Goal: Task Accomplishment & Management: Manage account settings

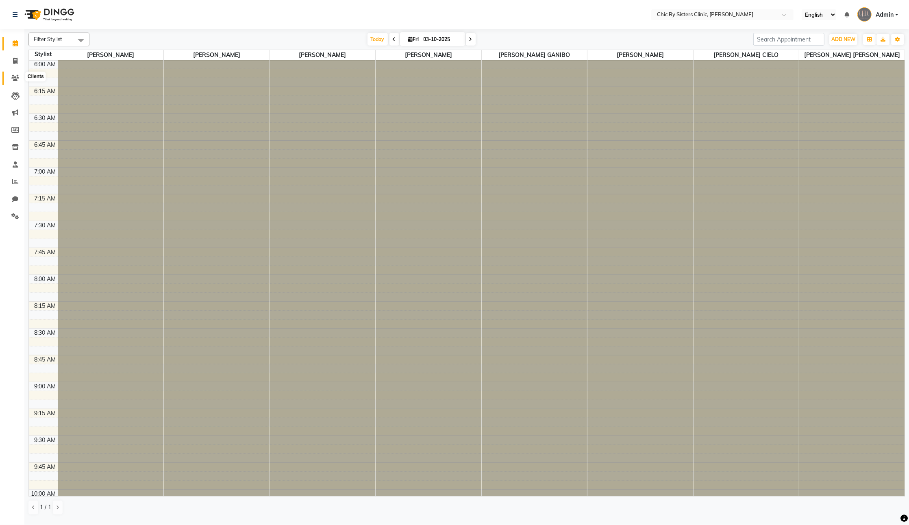
click at [14, 78] on icon at bounding box center [15, 78] width 8 height 6
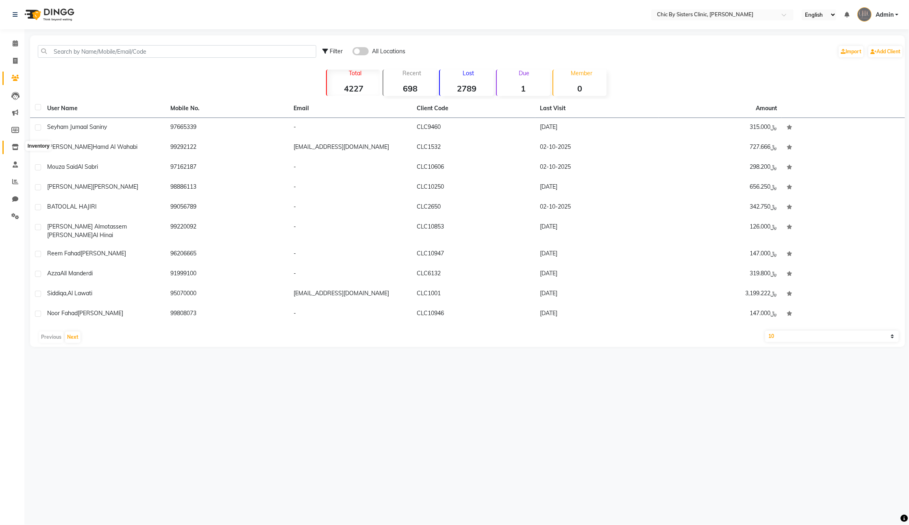
click at [13, 150] on icon at bounding box center [15, 147] width 7 height 6
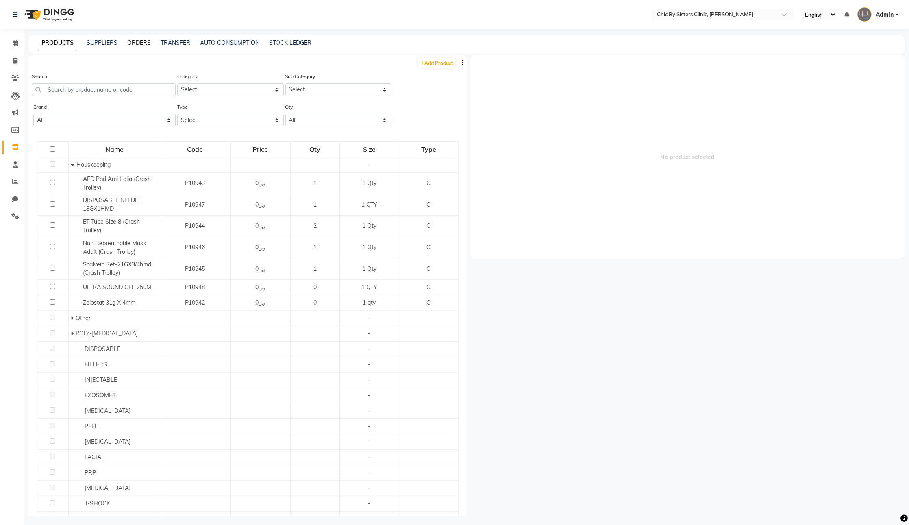
click at [142, 45] on link "ORDERS" at bounding box center [139, 42] width 24 height 7
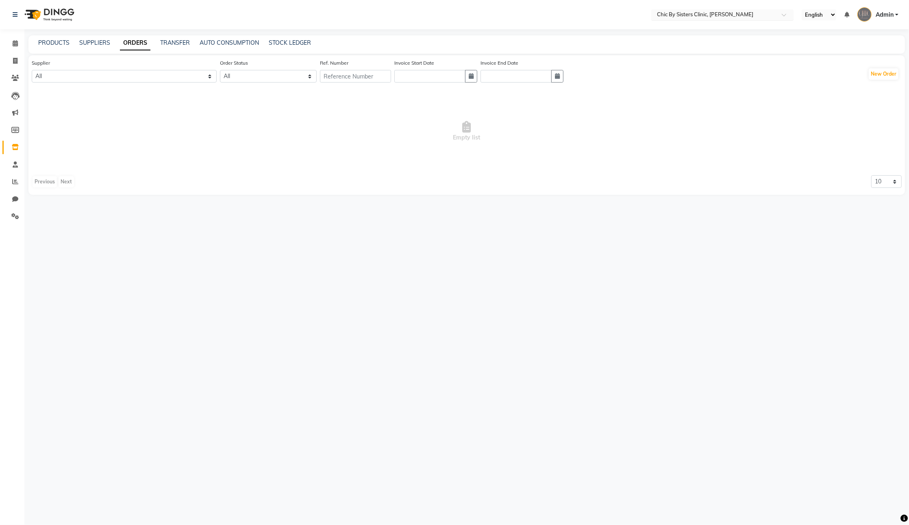
click at [698, 16] on input "text" at bounding box center [714, 15] width 118 height 8
click at [699, 30] on span "Chic By Sisters Warehouse, [GEOGRAPHIC_DATA]" at bounding box center [718, 27] width 125 height 7
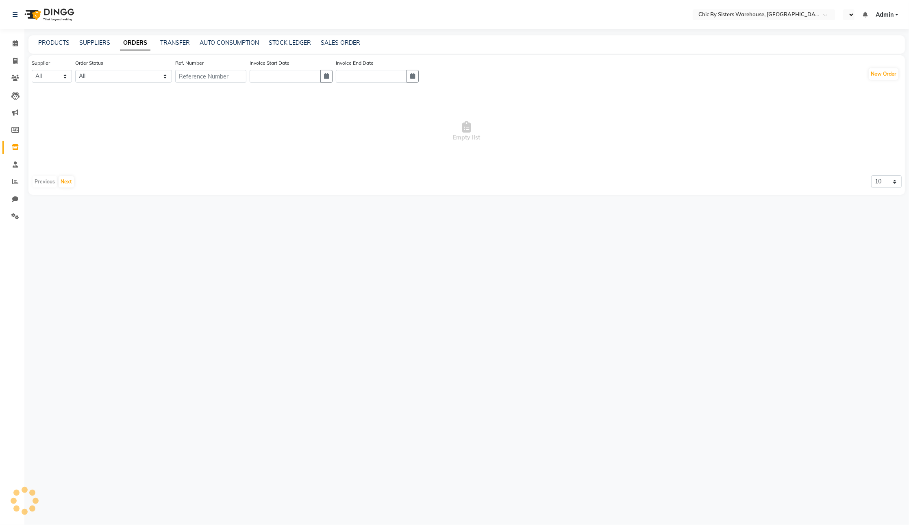
select select "en"
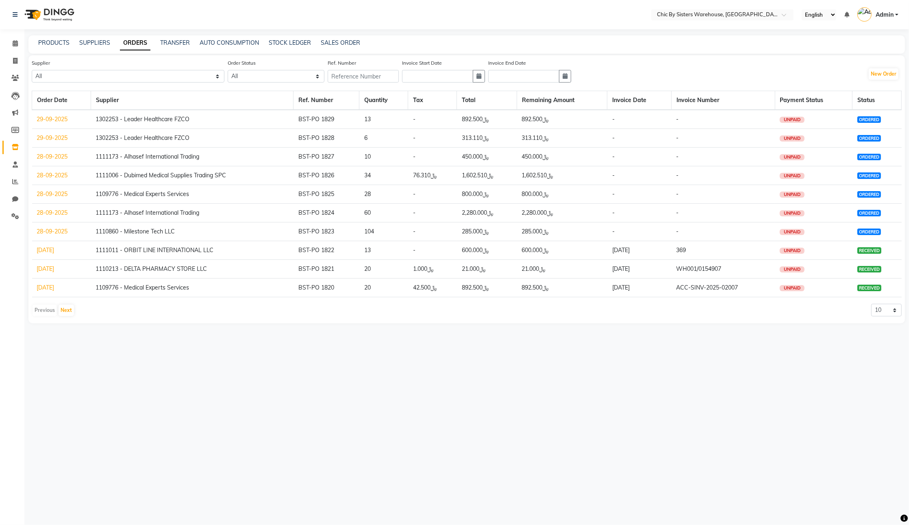
click at [107, 166] on td "1111173 - Alhasef International Trading" at bounding box center [192, 157] width 203 height 19
copy td "1111173"
click at [399, 81] on input "text" at bounding box center [363, 76] width 71 height 13
paste input "1111173"
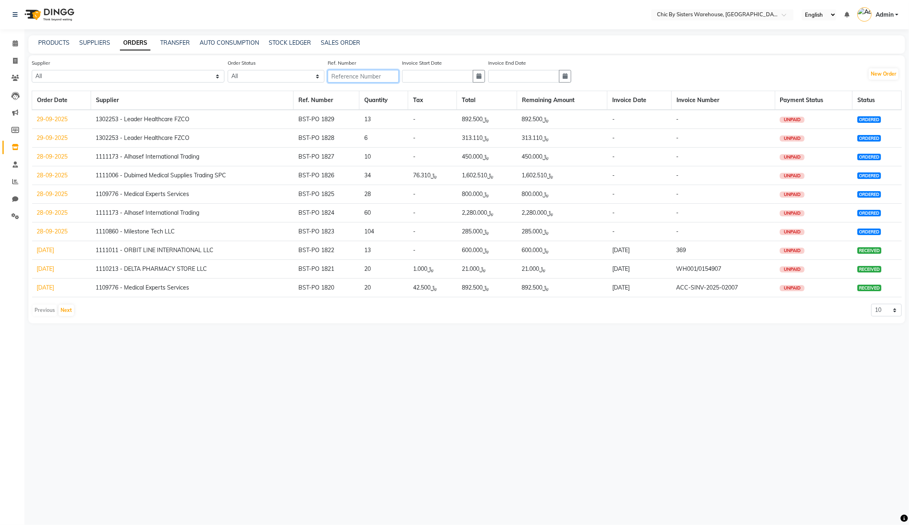
type input "1111173"
click at [180, 83] on select "All 1111006 - Dubimed Medical Supplies Trading SPC 1110858 - Healthy Living Med…" at bounding box center [128, 76] width 193 height 13
click at [399, 82] on input "text" at bounding box center [363, 76] width 71 height 13
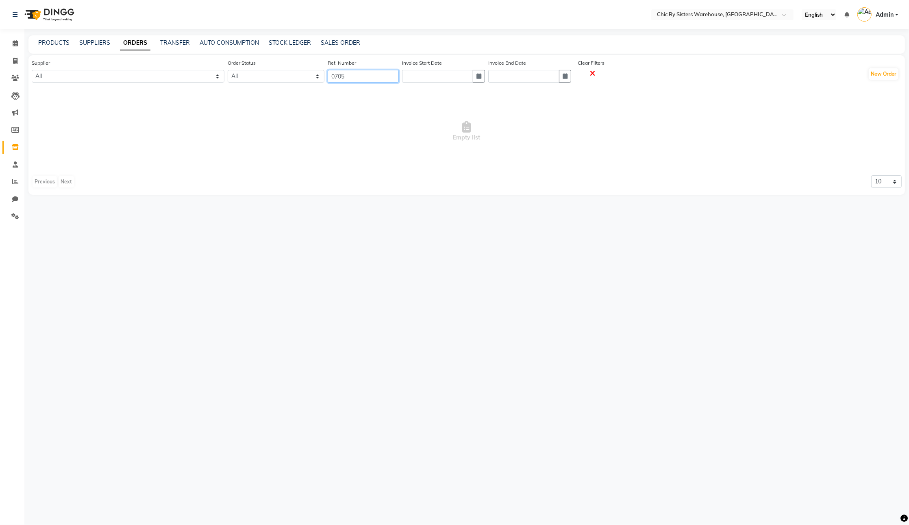
type input "0705"
click at [596, 77] on icon at bounding box center [592, 73] width 5 height 7
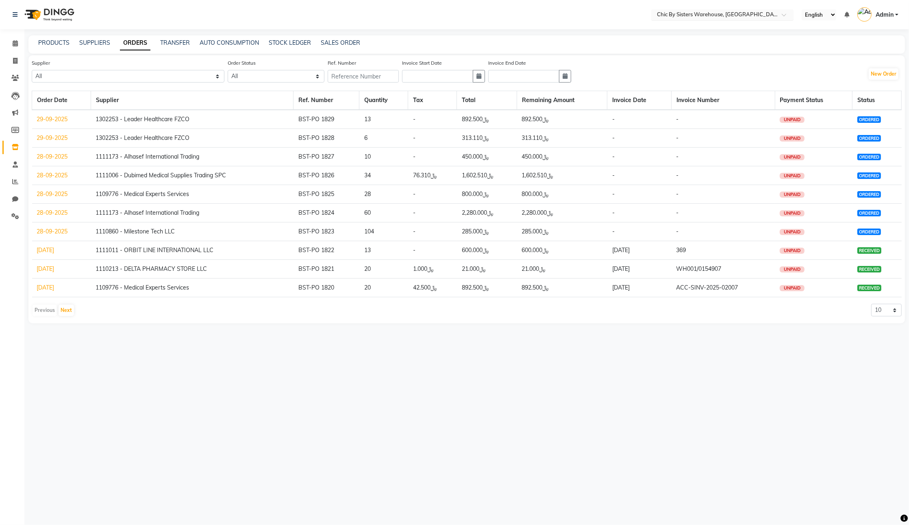
click at [674, 17] on input "text" at bounding box center [714, 15] width 118 height 8
click at [685, 59] on span "Chic By Sisters Salon, Al Sarooj" at bounding box center [694, 56] width 76 height 7
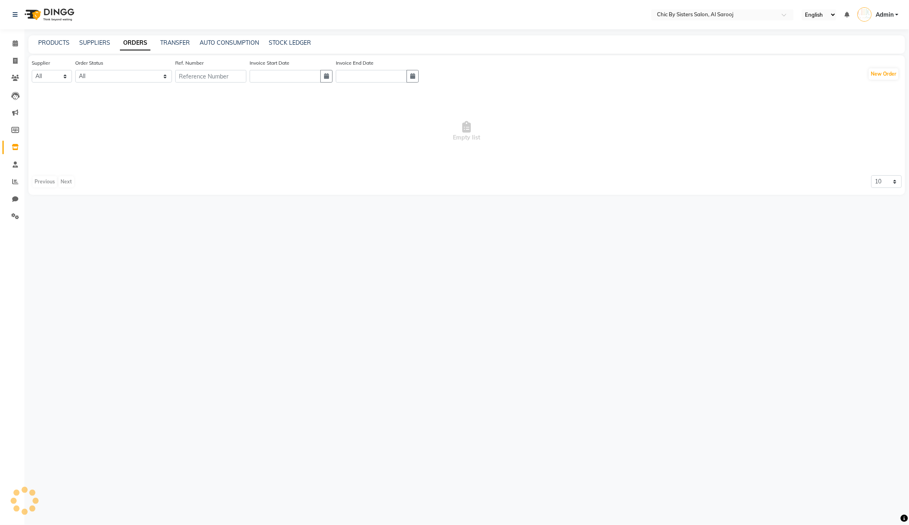
select select "en"
click at [214, 83] on input "text" at bounding box center [210, 76] width 71 height 13
paste input "0705"
type input "0705"
click at [521, 207] on main "PRODUCTS SUPPLIERS ORDERS TRANSFER AUTO CONSUMPTION STOCK LEDGER Supplier All O…" at bounding box center [466, 121] width 885 height 172
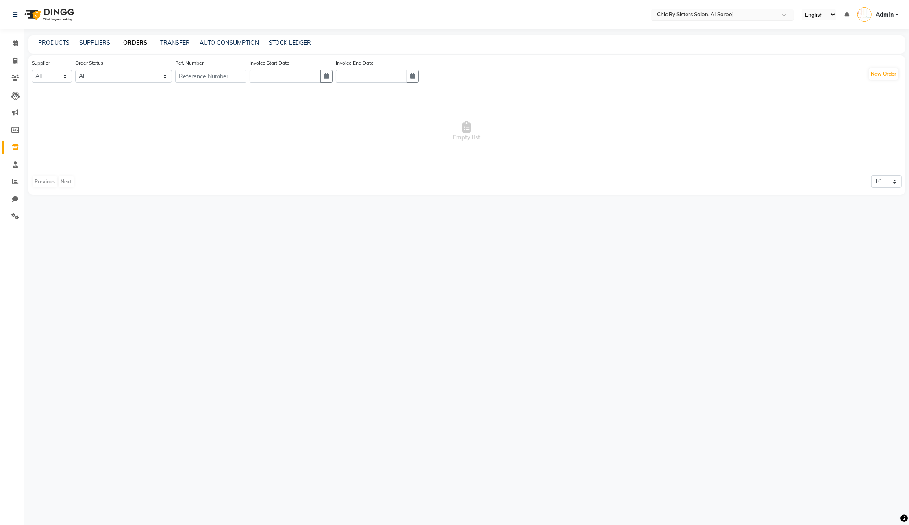
click at [696, 14] on input "text" at bounding box center [714, 15] width 118 height 8
click at [683, 30] on span "Chic By Sisters Warehouse, [GEOGRAPHIC_DATA]" at bounding box center [718, 27] width 125 height 7
select select "en"
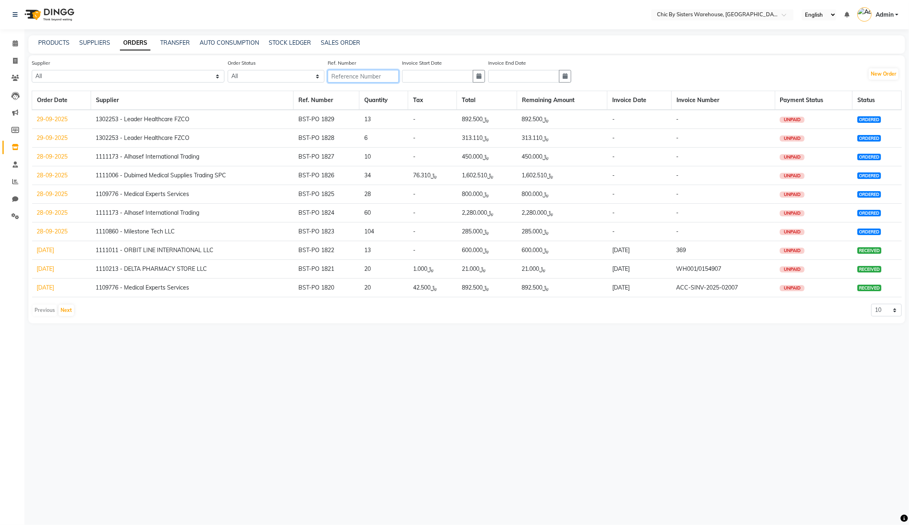
click at [399, 79] on input "text" at bounding box center [363, 76] width 71 height 13
paste input "0705"
type input "0705"
click at [307, 78] on select "All ORDERED PARTIAL-RECEIVED RECEIVED CANCELLED RETURNED" at bounding box center [276, 76] width 97 height 13
click at [52, 123] on link "29-09-2025" at bounding box center [52, 118] width 31 height 7
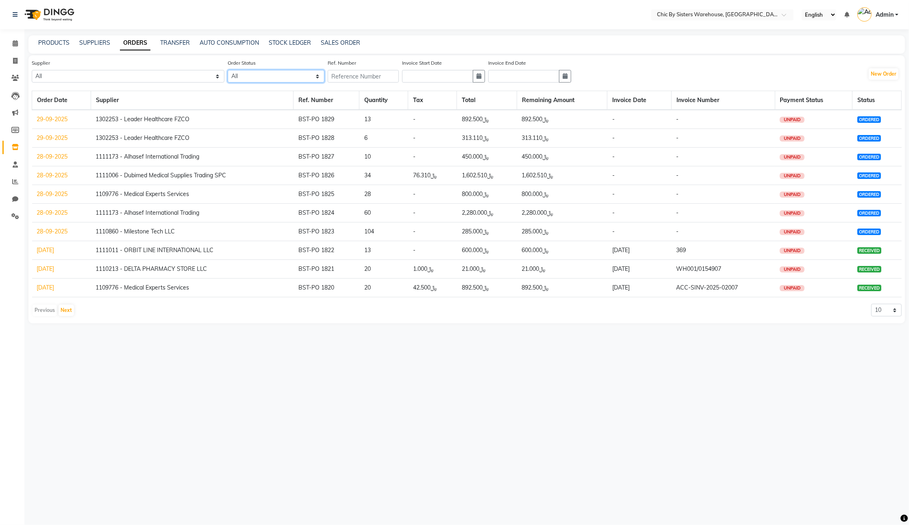
click at [313, 83] on select "All ORDERED PARTIAL-RECEIVED RECEIVED CANCELLED RETURNED" at bounding box center [276, 76] width 97 height 13
select select "received"
click at [275, 76] on select "All ORDERED PARTIAL-RECEIVED RECEIVED CANCELLED RETURNED" at bounding box center [276, 76] width 97 height 13
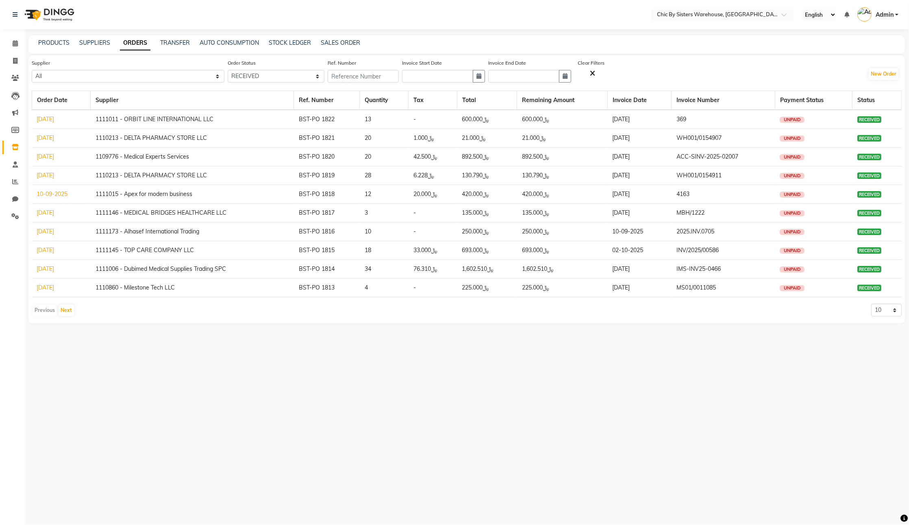
click at [586, 320] on div "Order Date Supplier Ref. Number Quantity Tax Total Remaining Amount Invoice Dat…" at bounding box center [467, 205] width 870 height 229
click at [707, 235] on span "2025.INV.0705" at bounding box center [696, 231] width 38 height 7
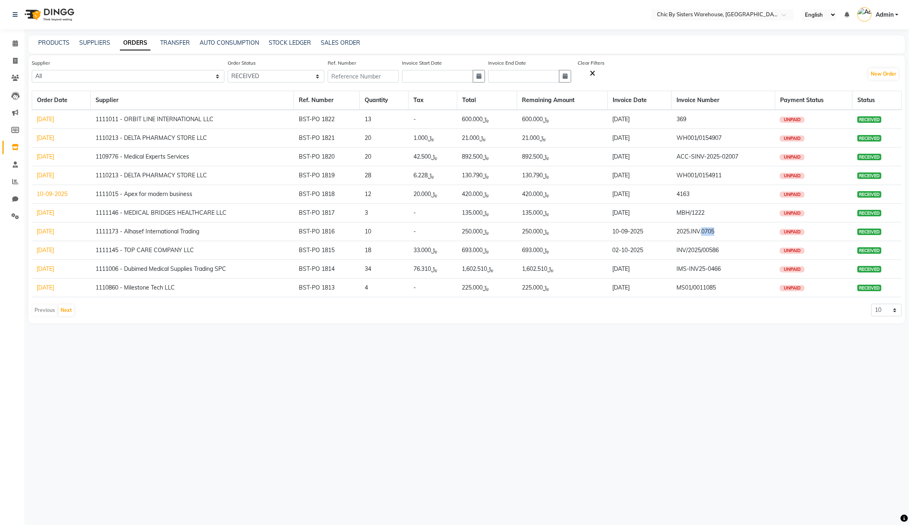
click at [707, 235] on span "2025.INV.0705" at bounding box center [696, 231] width 38 height 7
click at [53, 235] on link "04-09-2025" at bounding box center [45, 231] width 17 height 7
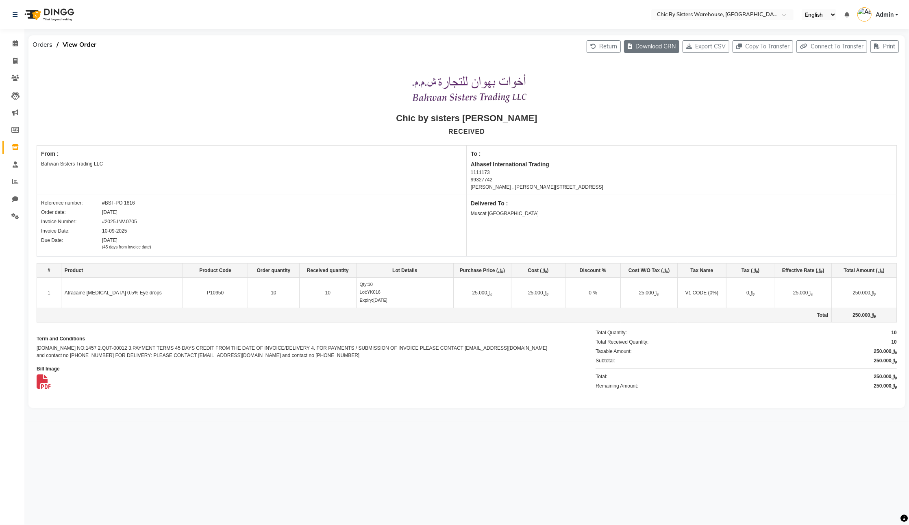
click at [624, 51] on button "Download GRN" at bounding box center [651, 46] width 55 height 13
click at [19, 41] on span at bounding box center [15, 43] width 14 height 9
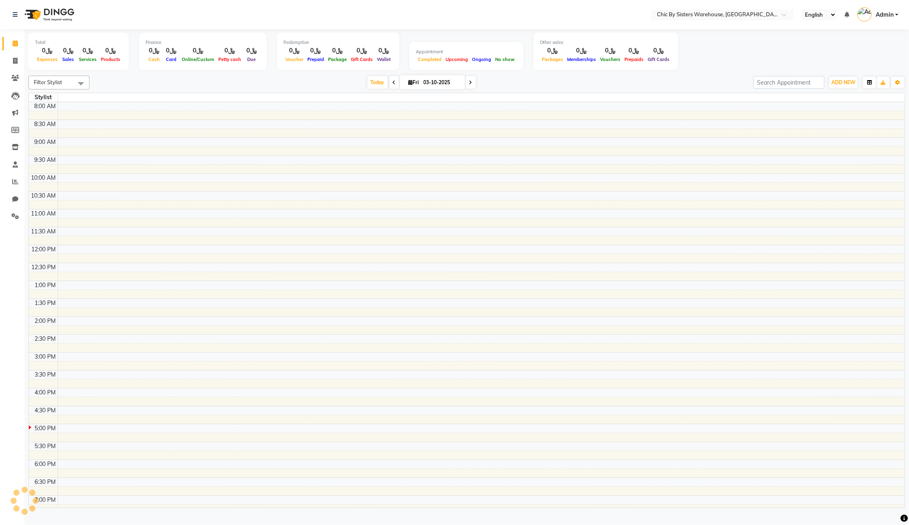
type input "1"
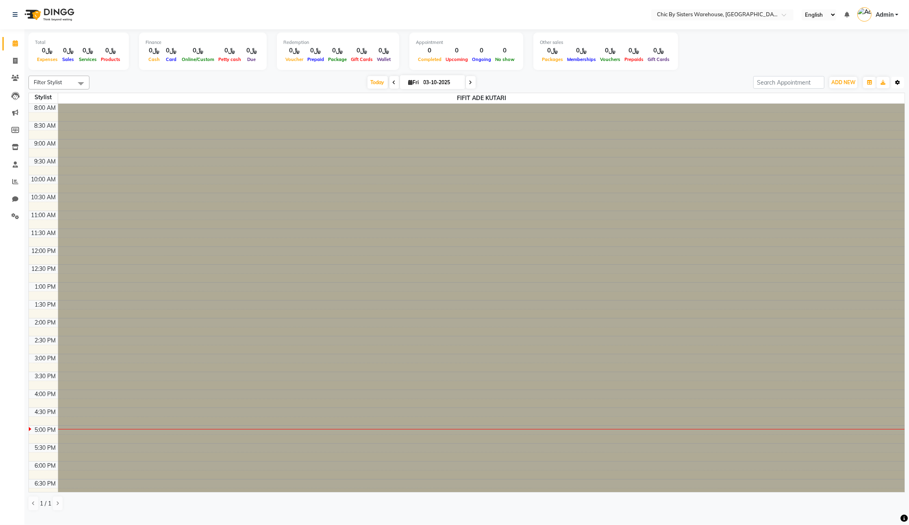
click at [896, 85] on icon "button" at bounding box center [897, 82] width 5 height 5
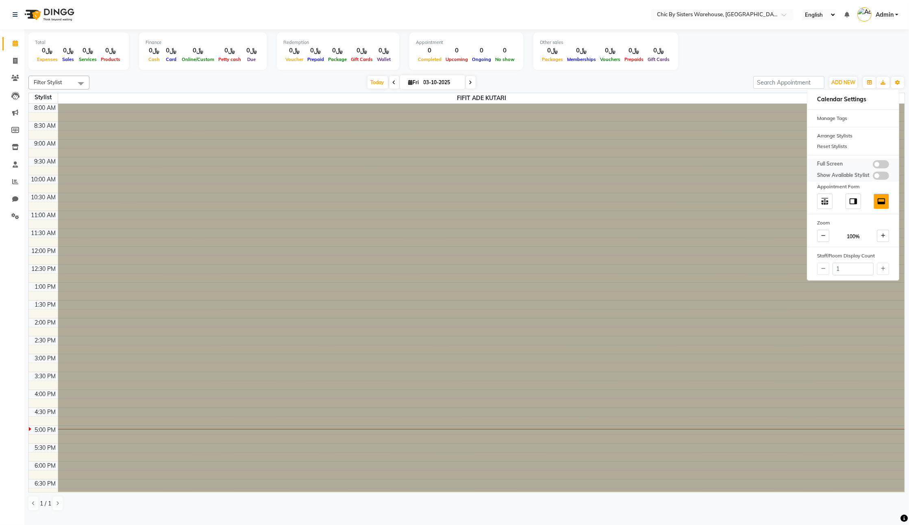
click at [885, 180] on span at bounding box center [881, 176] width 16 height 8
click at [873, 177] on input "checkbox" at bounding box center [873, 177] width 0 height 0
click at [687, 89] on div "Today Fri 03-10-2025" at bounding box center [422, 82] width 656 height 12
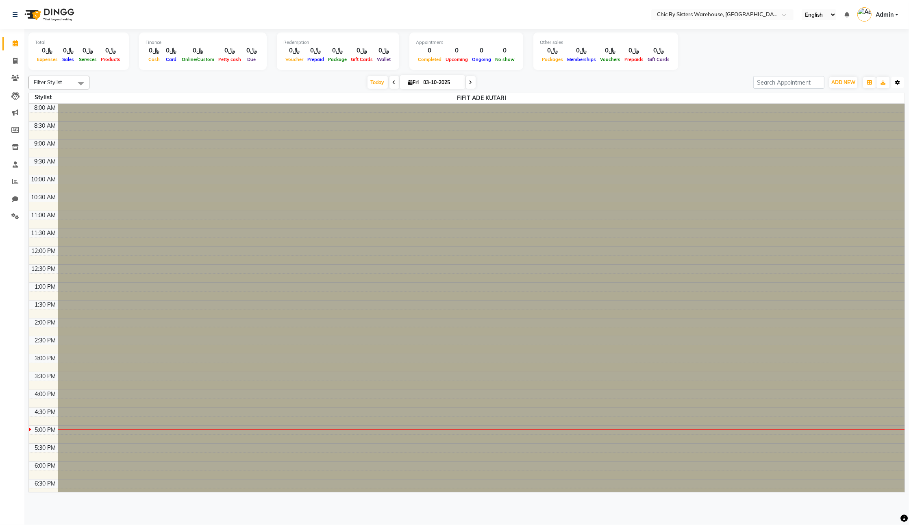
click at [894, 87] on button "Toggle Dropdown" at bounding box center [897, 82] width 13 height 11
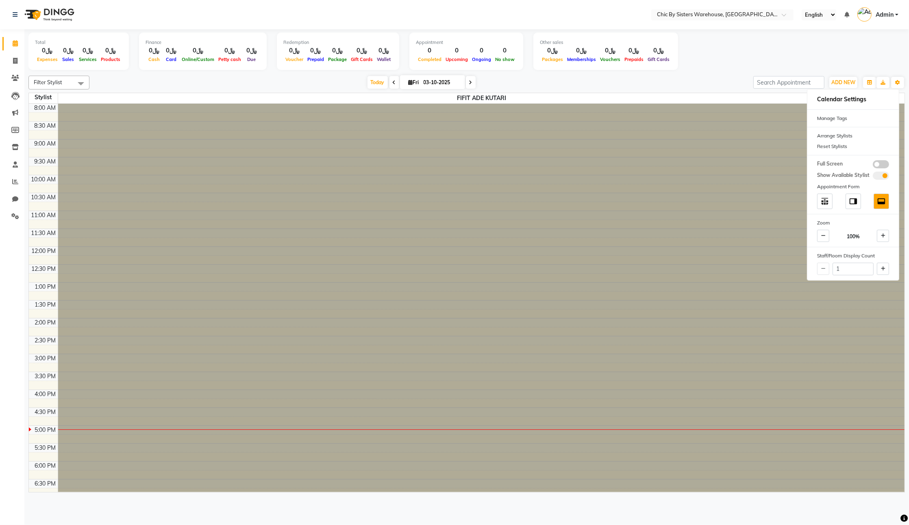
click at [689, 86] on div "Today Fri 03-10-2025" at bounding box center [422, 82] width 656 height 12
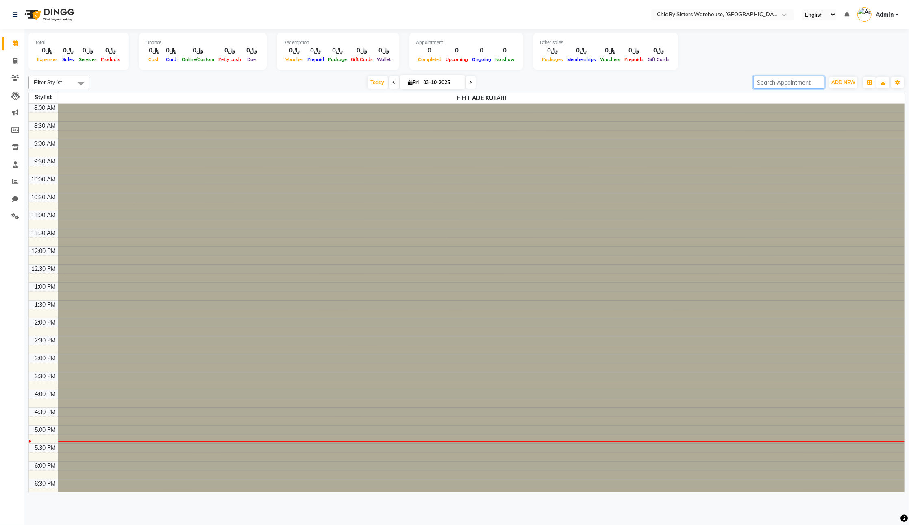
click at [798, 85] on input "search" at bounding box center [788, 82] width 71 height 13
click at [9, 183] on span at bounding box center [15, 181] width 14 height 9
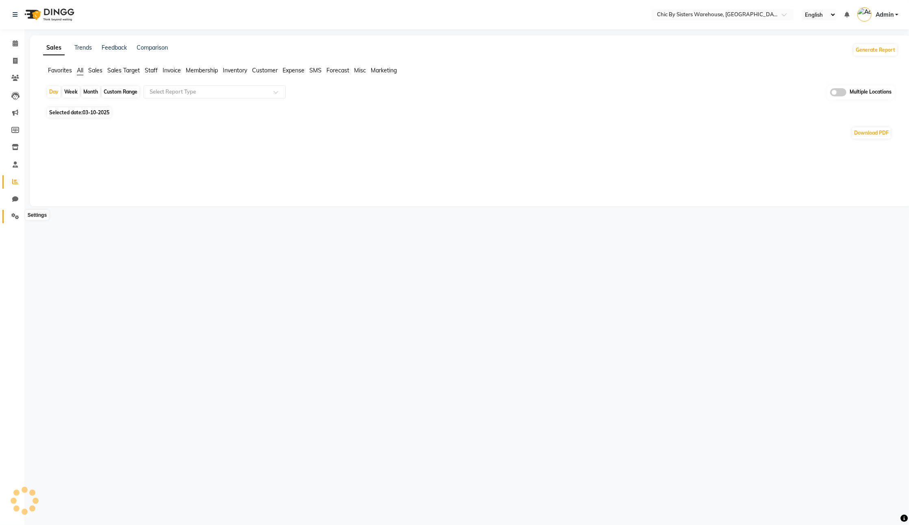
click at [13, 216] on icon at bounding box center [15, 216] width 8 height 6
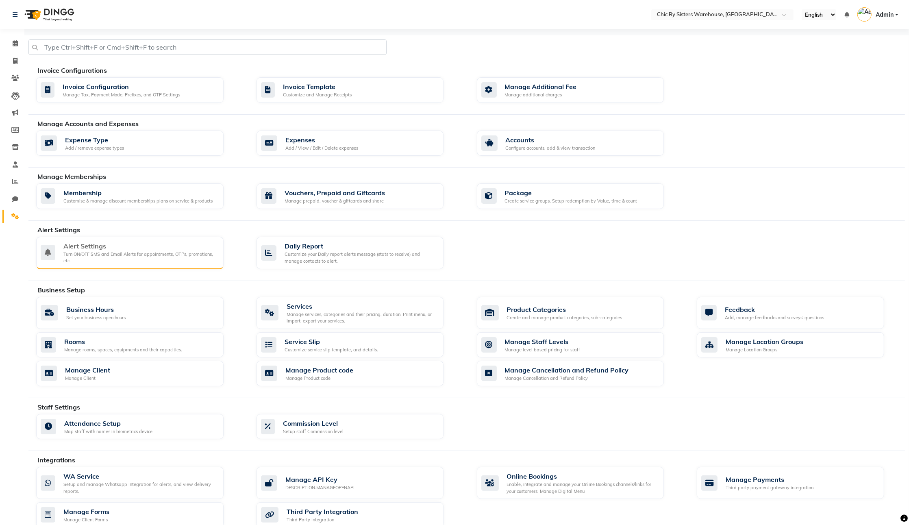
click at [108, 251] on div "Alert Settings" at bounding box center [140, 246] width 154 height 10
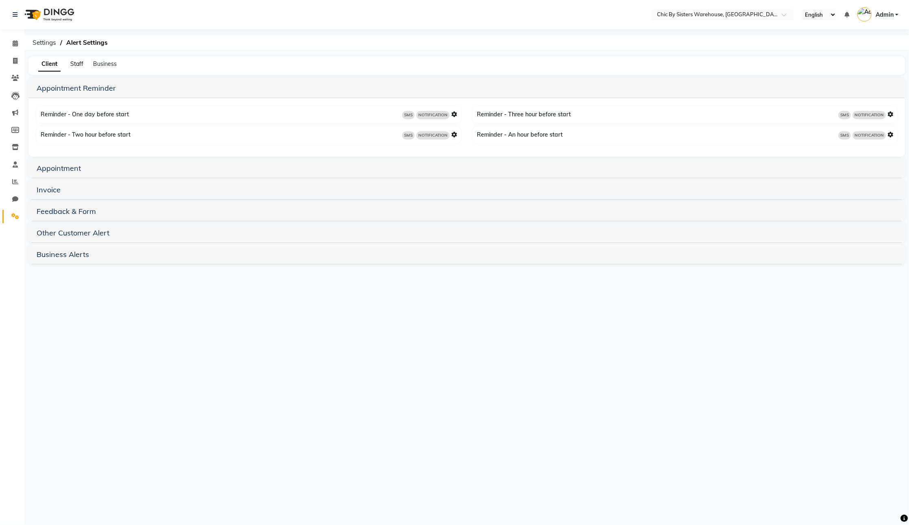
click at [81, 67] on span "Staff" at bounding box center [76, 63] width 13 height 7
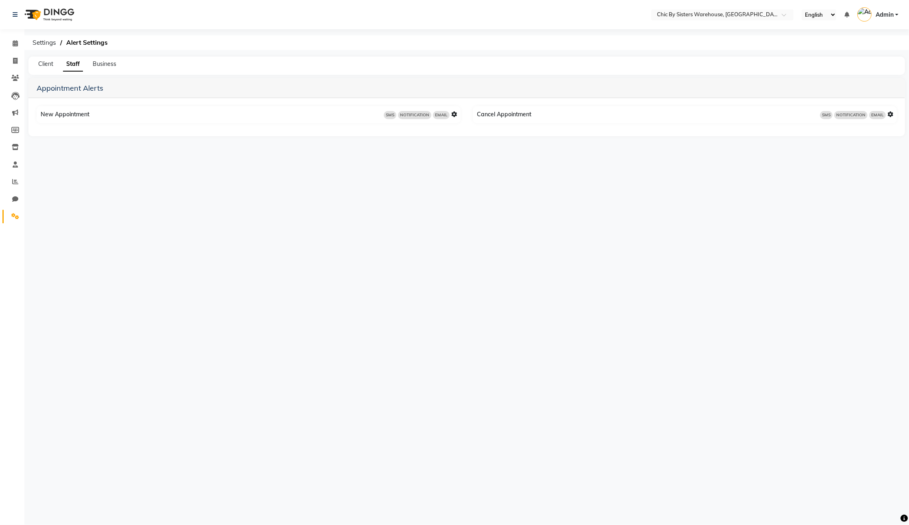
click at [452, 117] on icon at bounding box center [454, 114] width 6 height 6
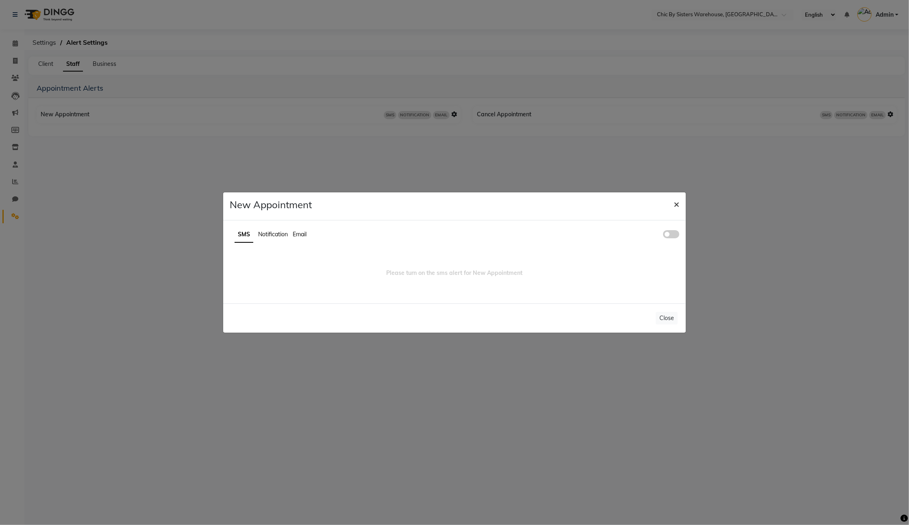
click at [676, 198] on span "×" at bounding box center [677, 204] width 6 height 12
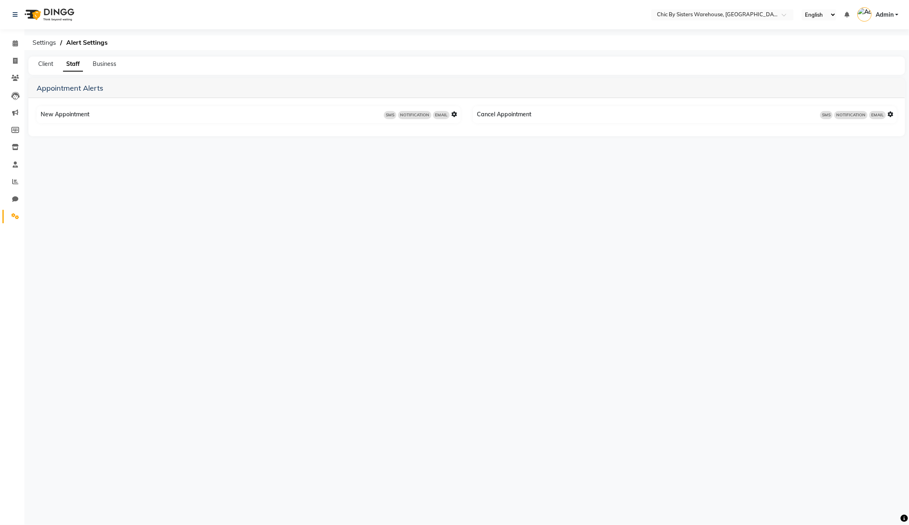
click at [455, 117] on icon at bounding box center [454, 114] width 6 height 6
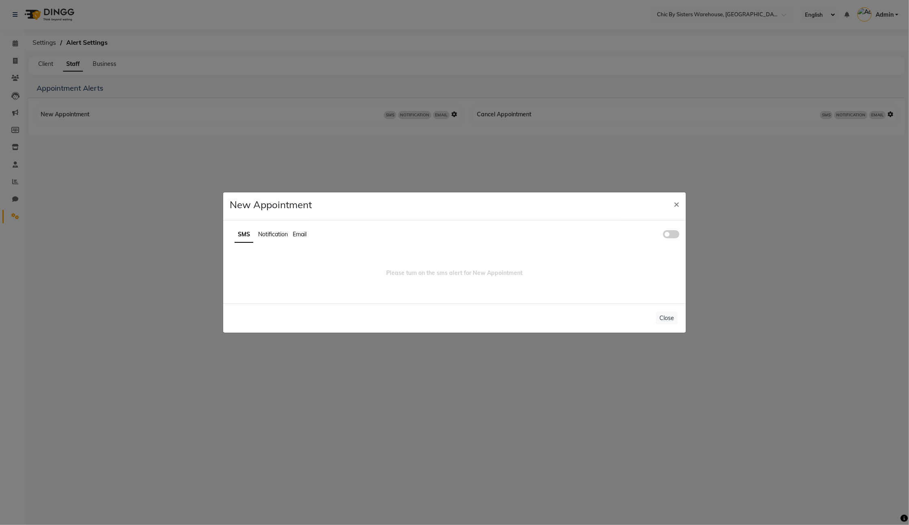
click at [274, 231] on span "Notification" at bounding box center [273, 234] width 30 height 7
click at [670, 231] on span at bounding box center [671, 234] width 16 height 8
click at [663, 235] on input "checkbox" at bounding box center [663, 235] width 0 height 0
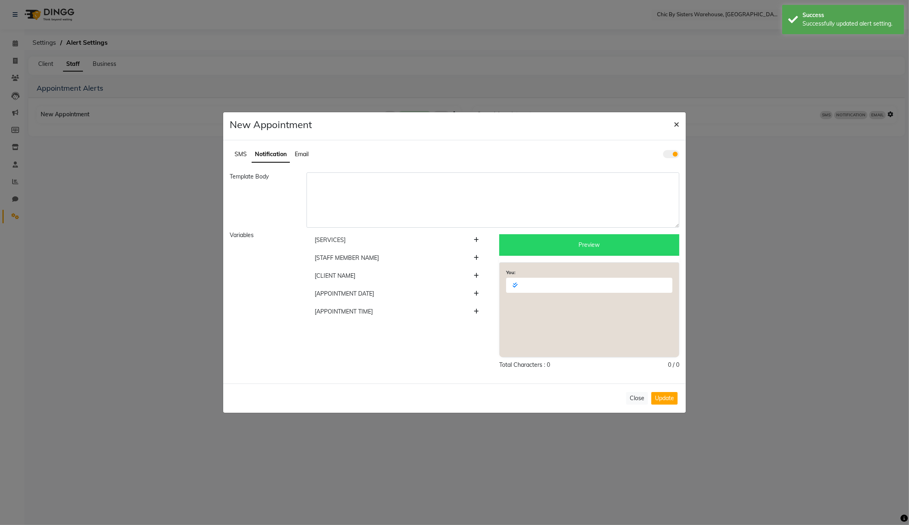
click at [669, 113] on button "×" at bounding box center [676, 123] width 19 height 23
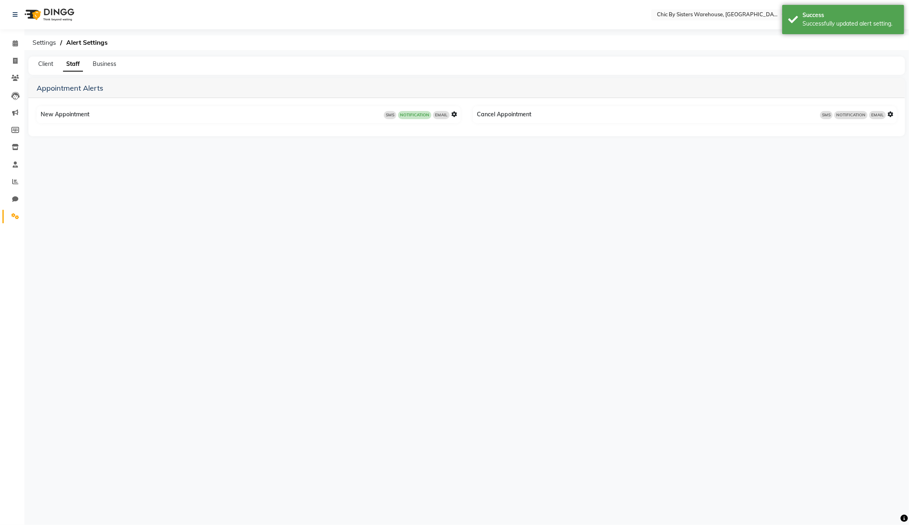
click at [455, 117] on icon at bounding box center [454, 114] width 6 height 6
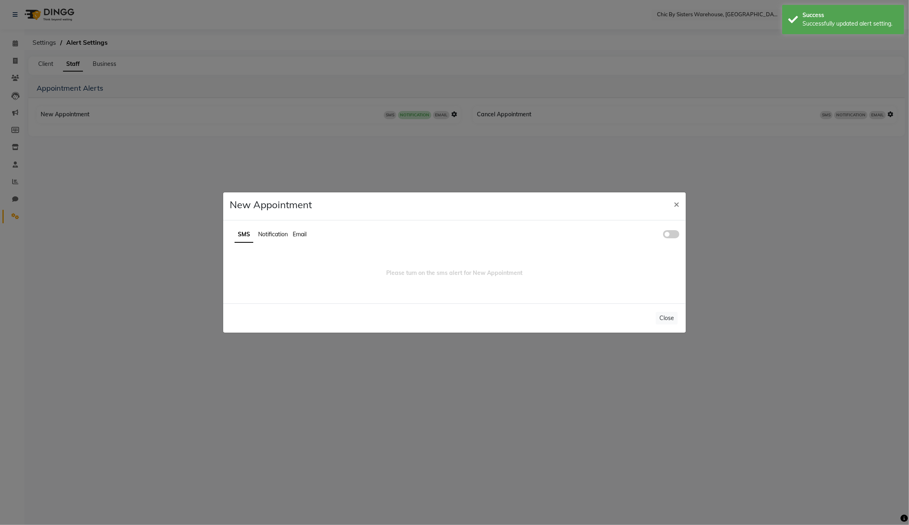
click at [282, 231] on span "Notification" at bounding box center [273, 234] width 30 height 7
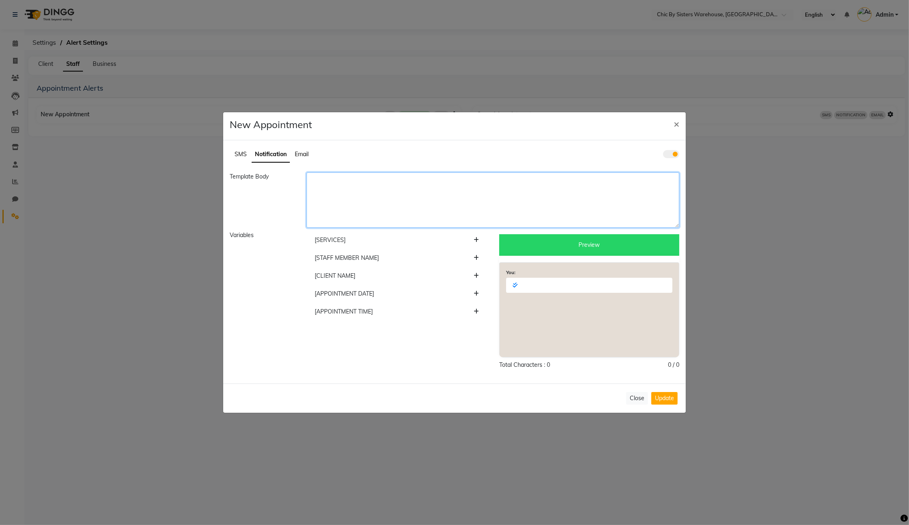
click at [344, 172] on textarea at bounding box center [493, 199] width 373 height 55
click at [673, 150] on span at bounding box center [671, 154] width 16 height 8
click at [663, 155] on input "checkbox" at bounding box center [663, 155] width 0 height 0
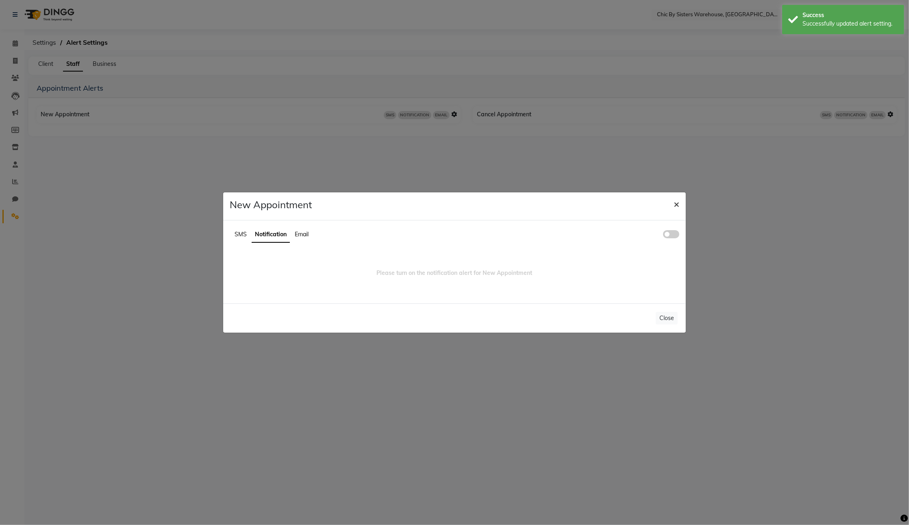
click at [667, 194] on button "×" at bounding box center [676, 203] width 19 height 23
